Goal: Book appointment/travel/reservation

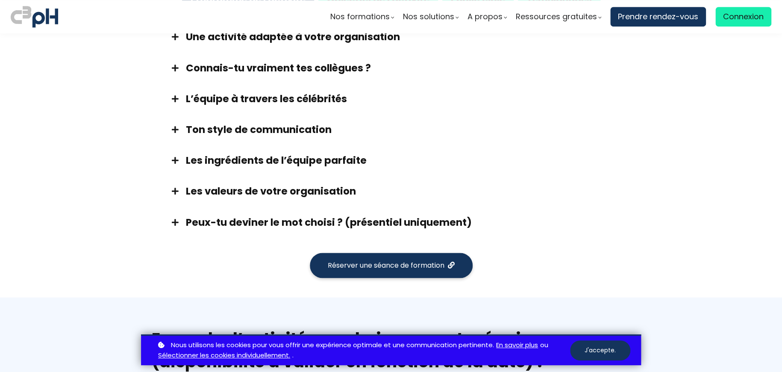
scroll to position [513, 0]
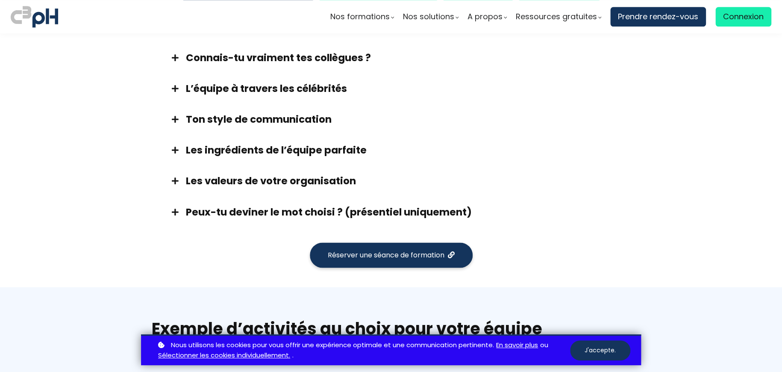
click at [387, 250] on span "Réserver une séance de formation" at bounding box center [386, 255] width 117 height 11
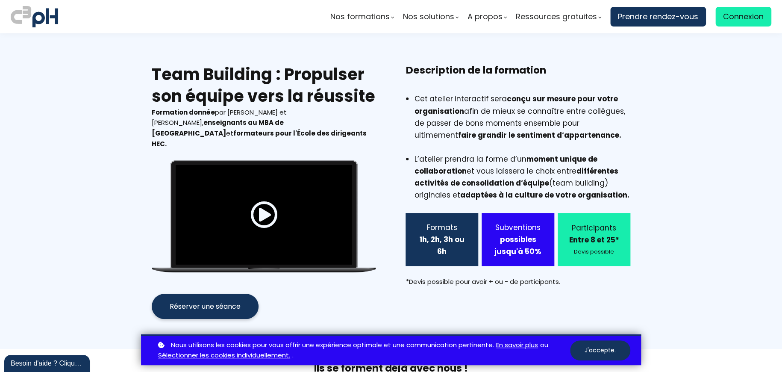
scroll to position [513, 0]
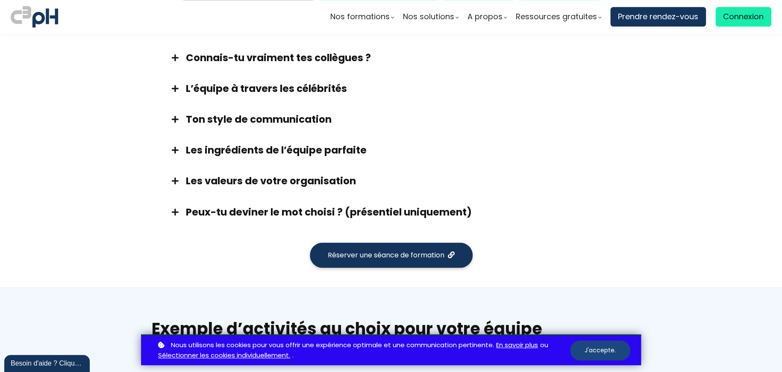
click at [608, 353] on button "J'accepte." at bounding box center [600, 350] width 60 height 20
